Goal: Information Seeking & Learning: Learn about a topic

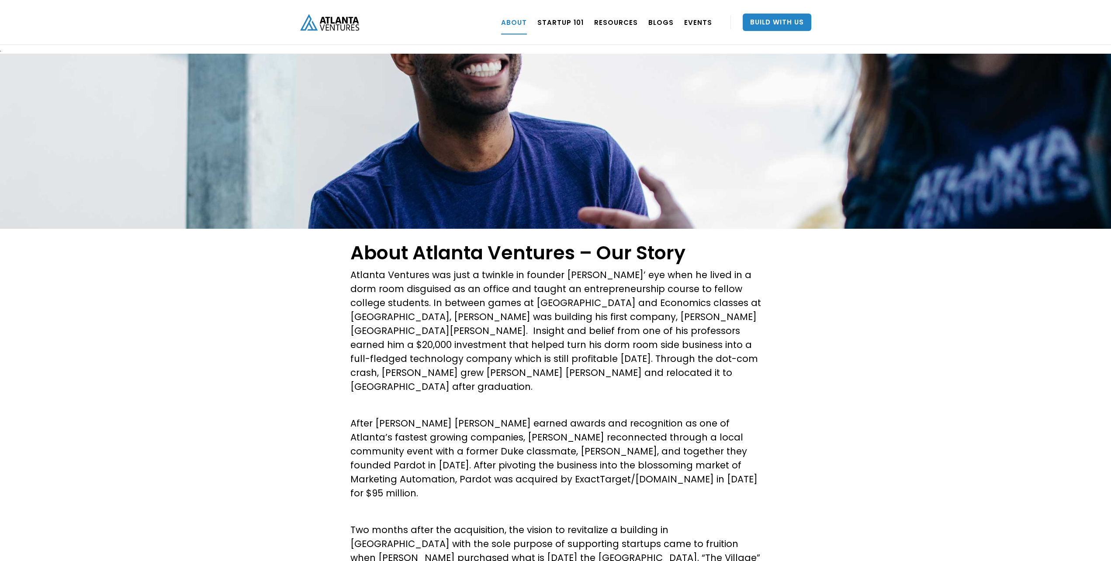
scroll to position [1015, 0]
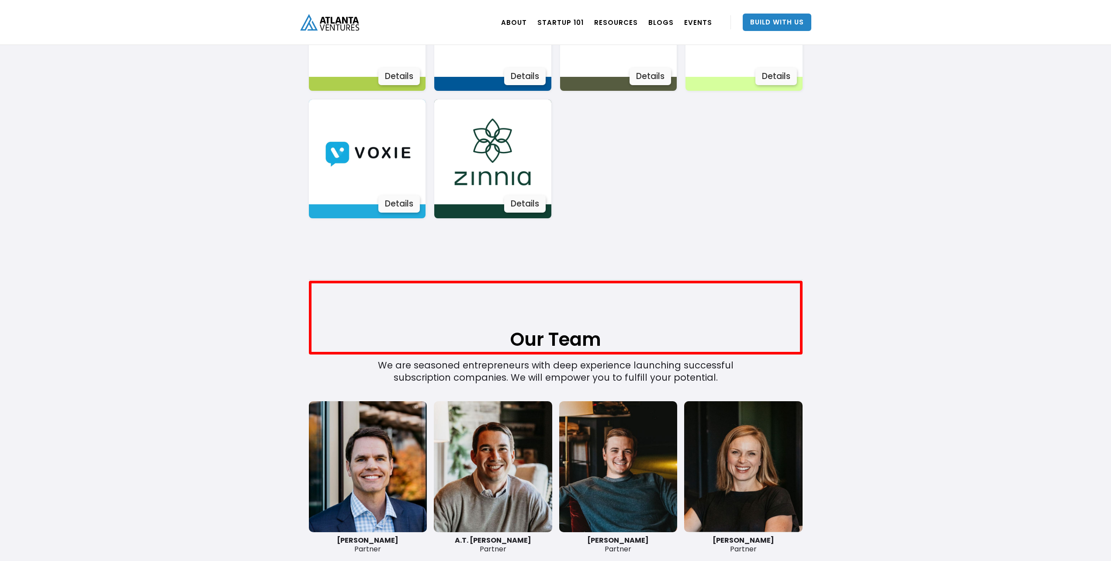
scroll to position [1723, 0]
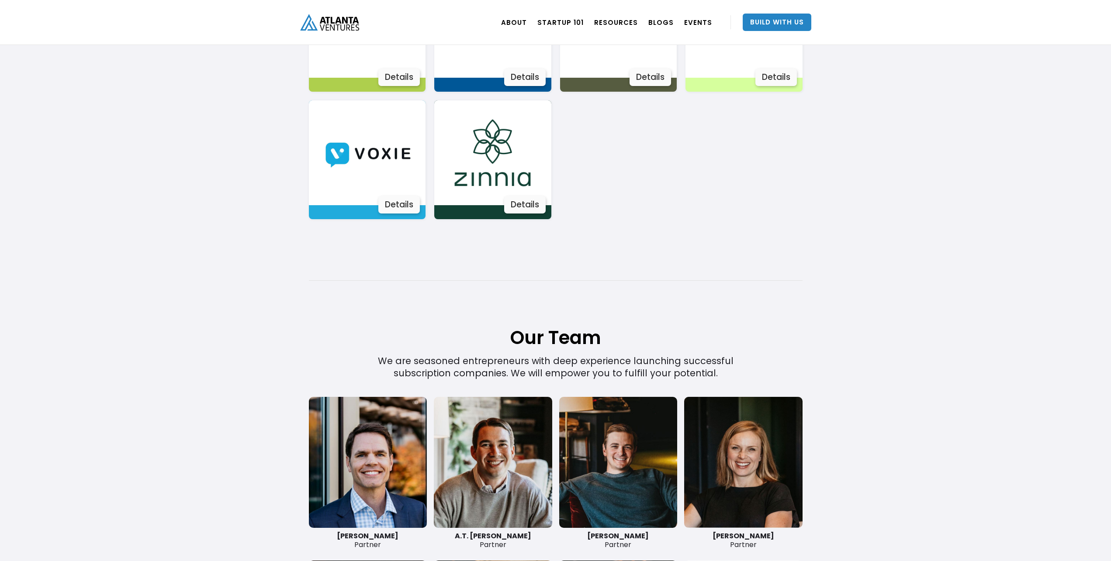
scroll to position [63, 0]
